Goal: Task Accomplishment & Management: Use online tool/utility

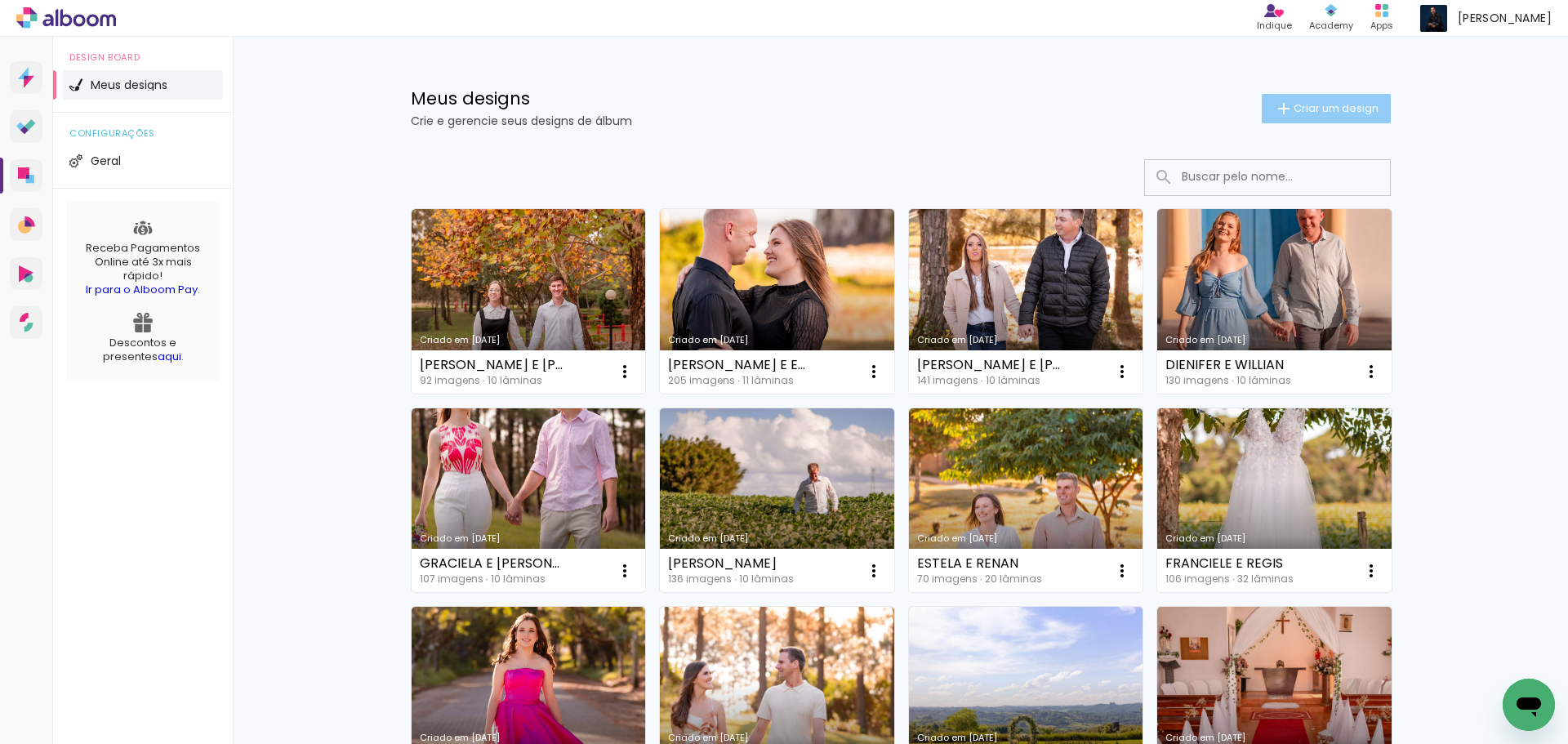
click at [1332, 103] on span "Criar um design" at bounding box center [1336, 109] width 85 height 11
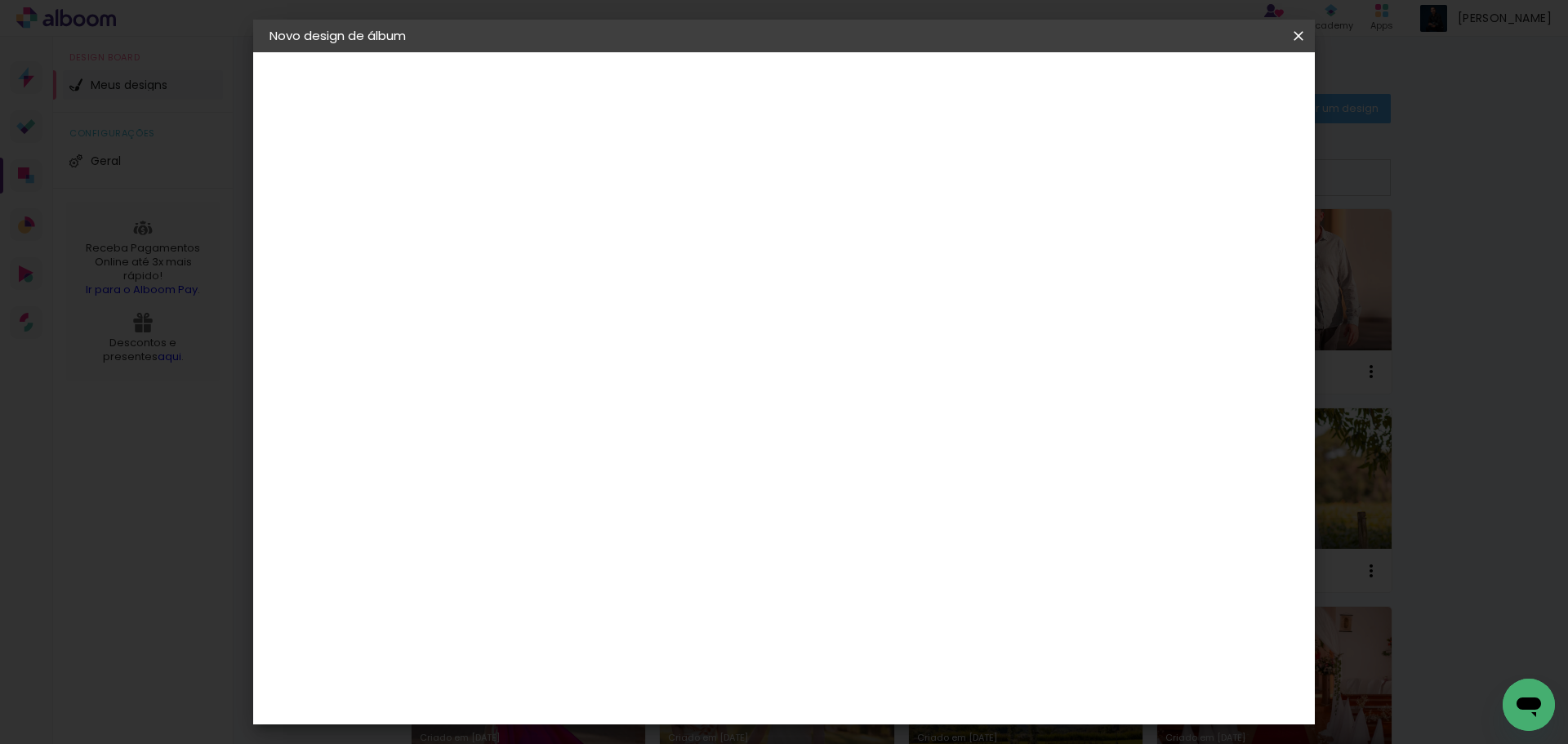
click at [536, 225] on input at bounding box center [536, 219] width 0 height 25
type input "e"
type input "EDUARDA"
type paper-input "EDUARDA"
click at [0, 0] on slot "Avançar" at bounding box center [0, 0] width 0 height 0
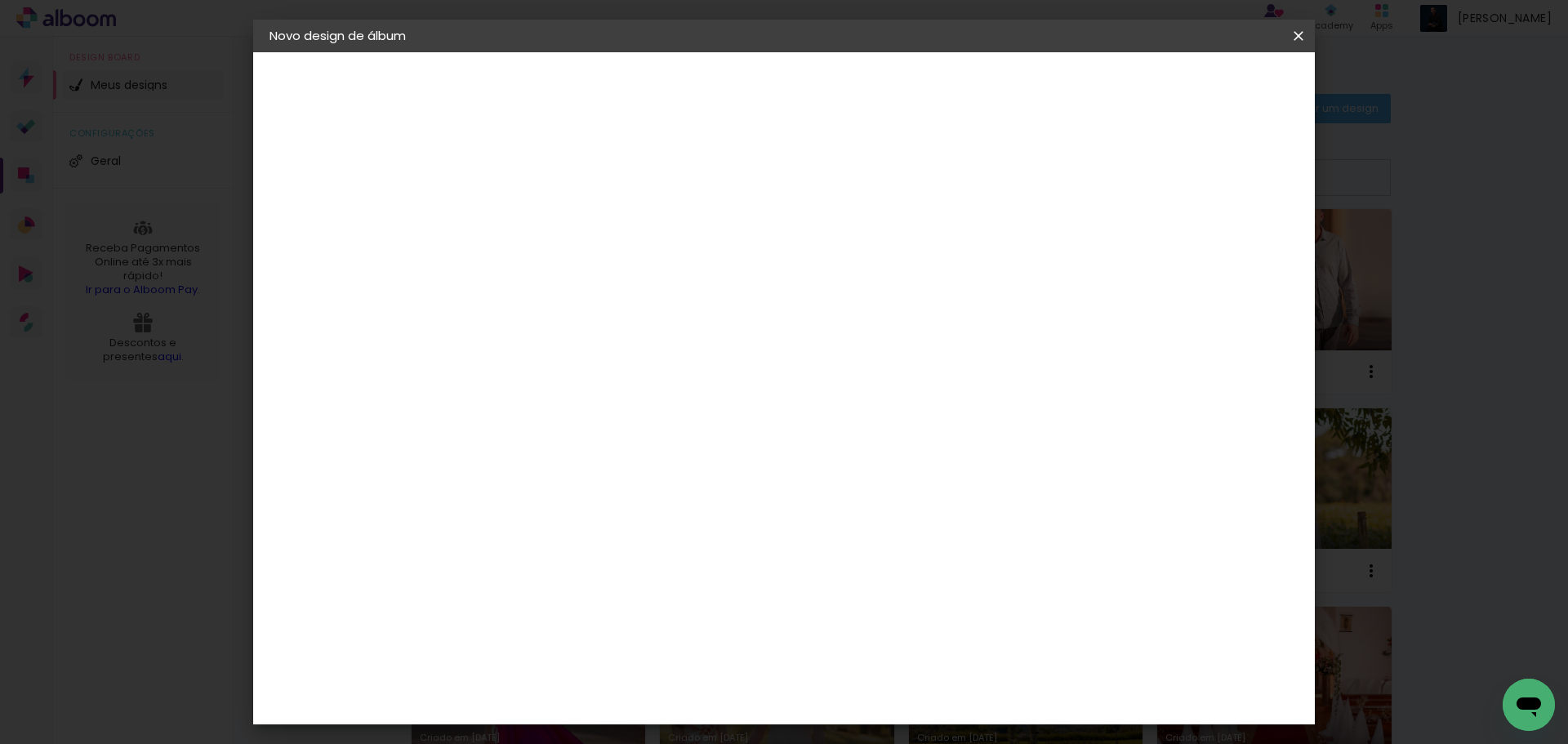
click at [667, 280] on paper-input-container at bounding box center [578, 262] width 177 height 37
type input "SCH"
type paper-input "SCH"
click at [588, 369] on div "Schlosser" at bounding box center [556, 369] width 63 height 13
click at [0, 0] on slot "Avançar" at bounding box center [0, 0] width 0 height 0
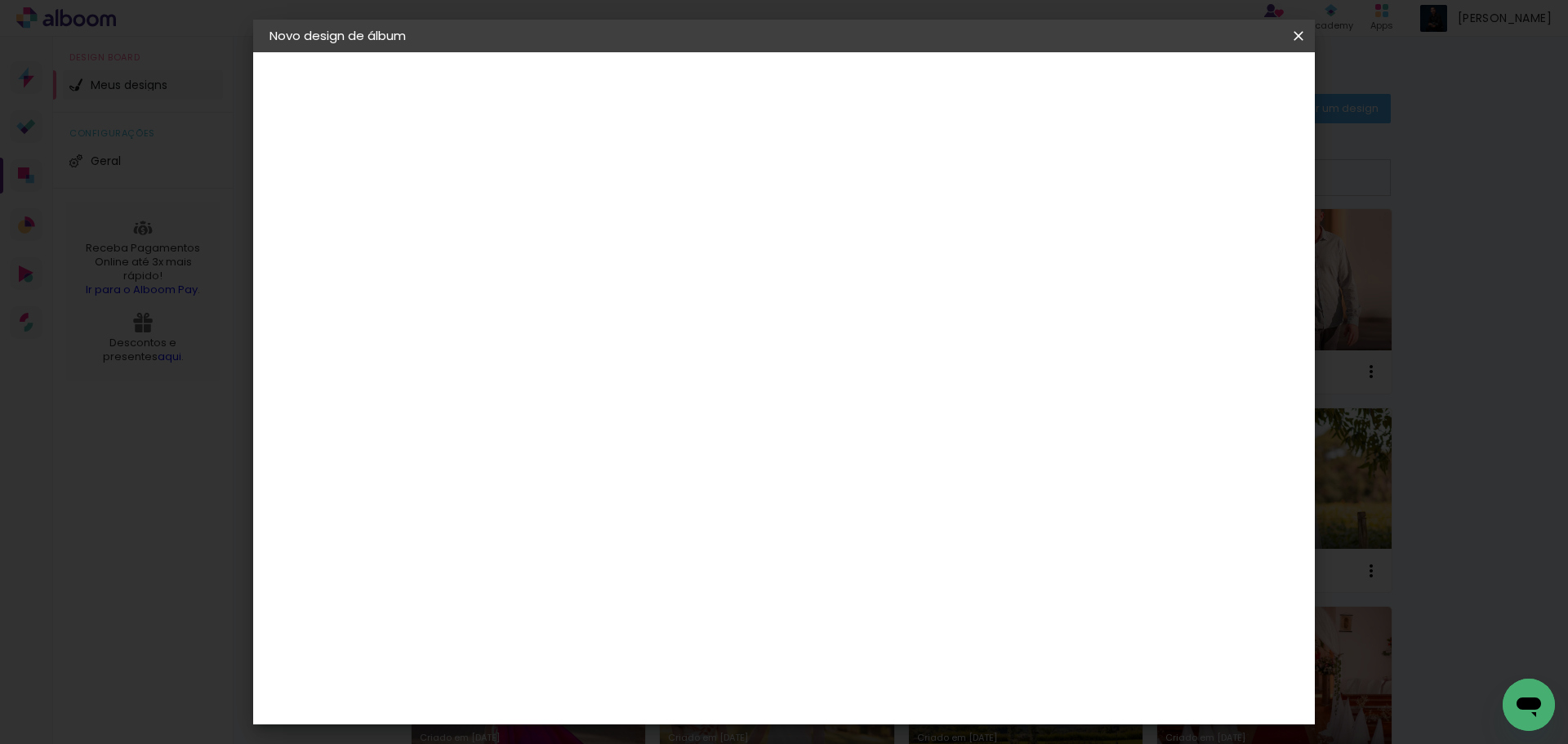
click at [0, 0] on slot "Avançar" at bounding box center [0, 0] width 0 height 0
click at [1196, 92] on span "Iniciar design" at bounding box center [1159, 86] width 74 height 12
